Goal: Information Seeking & Learning: Learn about a topic

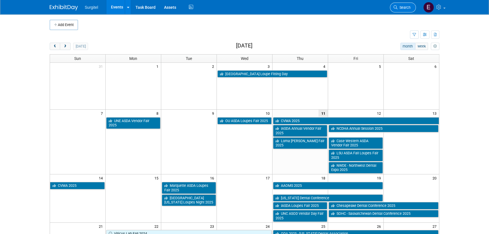
click at [404, 9] on link "Search" at bounding box center [403, 8] width 26 height 10
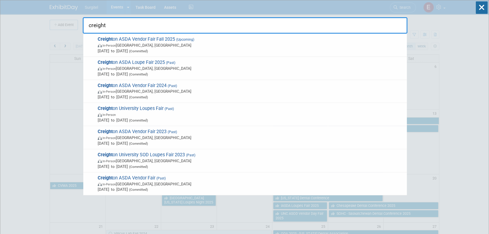
type input "creight"
click at [476, 13] on icon at bounding box center [481, 7] width 12 height 12
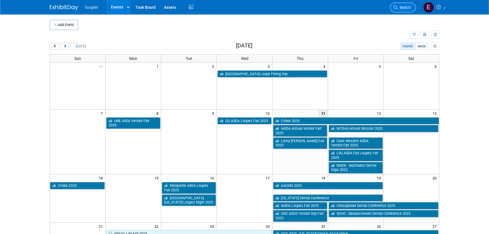
click at [403, 10] on link "Search" at bounding box center [403, 8] width 26 height 10
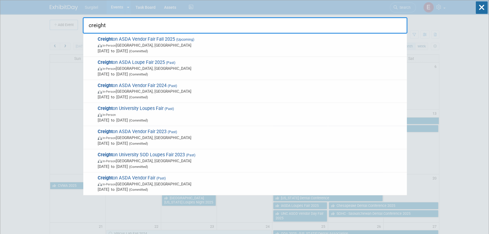
type input "creight"
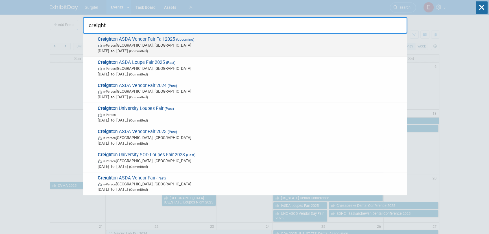
click at [144, 54] on div "Creight on ASDA Vendor Fair Fall 2025 (Upcoming) In-Person Omaha, NE Nov 11, 20…" at bounding box center [244, 45] width 323 height 23
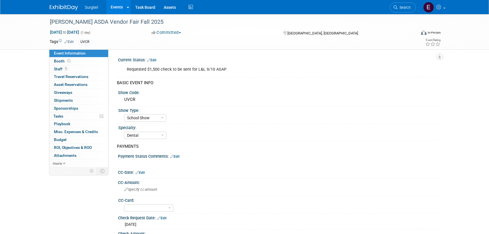
select select "School Show"
select select "Dental"
select select "No"
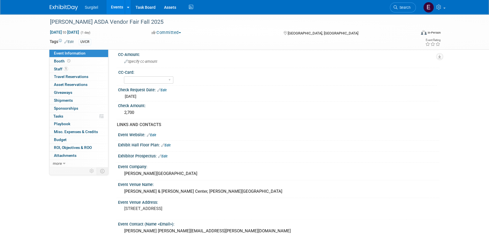
scroll to position [128, 0]
drag, startPoint x: 142, startPoint y: 113, endPoint x: 95, endPoint y: 112, distance: 47.7
click at [95, 112] on div "Event Information Event Info Booth Booth 1 Staff 1 Staff 0 Travel Reservations …" at bounding box center [244, 159] width 398 height 547
